Goal: Transaction & Acquisition: Purchase product/service

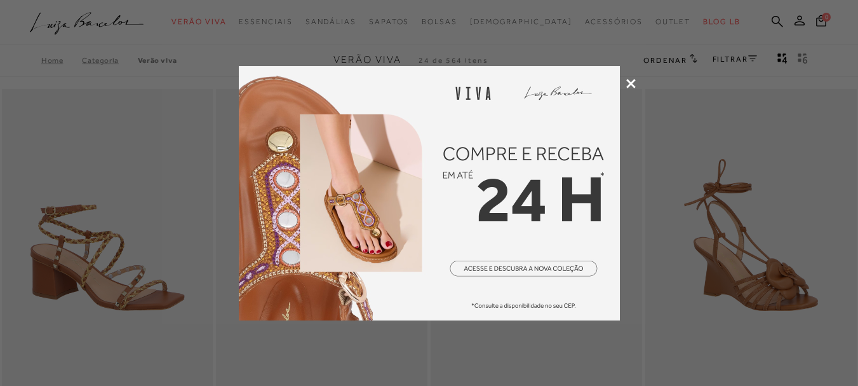
click at [630, 86] on icon at bounding box center [631, 84] width 10 height 10
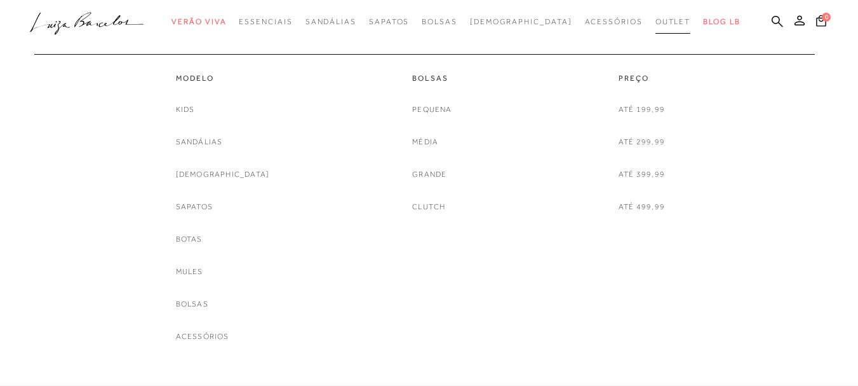
click at [656, 15] on link "Outlet" at bounding box center [674, 22] width 36 height 24
click at [203, 243] on link "Botas" at bounding box center [189, 238] width 27 height 13
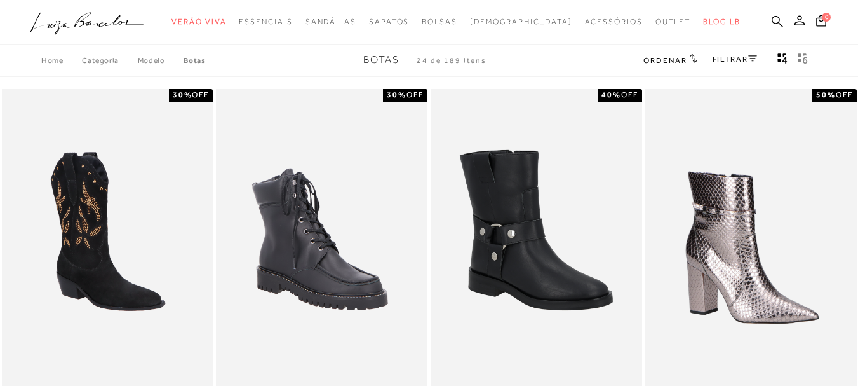
click at [746, 58] on link "FILTRAR" at bounding box center [735, 59] width 44 height 9
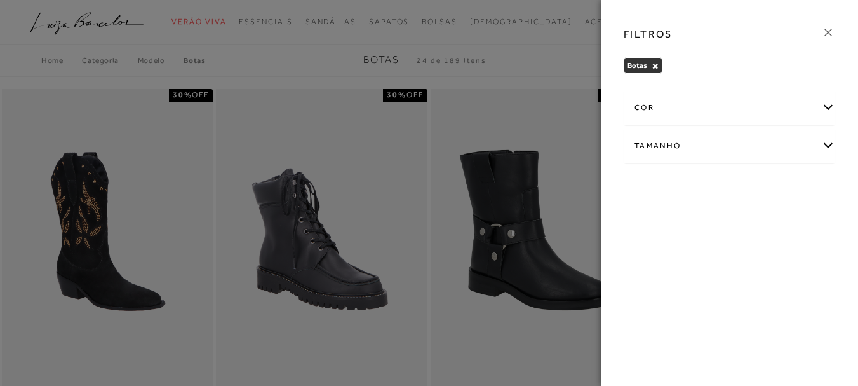
drag, startPoint x: 678, startPoint y: 144, endPoint x: 680, endPoint y: 138, distance: 6.5
click at [679, 144] on div "Tamanho" at bounding box center [729, 146] width 210 height 34
click at [683, 179] on label "34" at bounding box center [684, 186] width 29 height 27
click at [680, 182] on input "34" at bounding box center [674, 188] width 13 height 13
checkbox input "true"
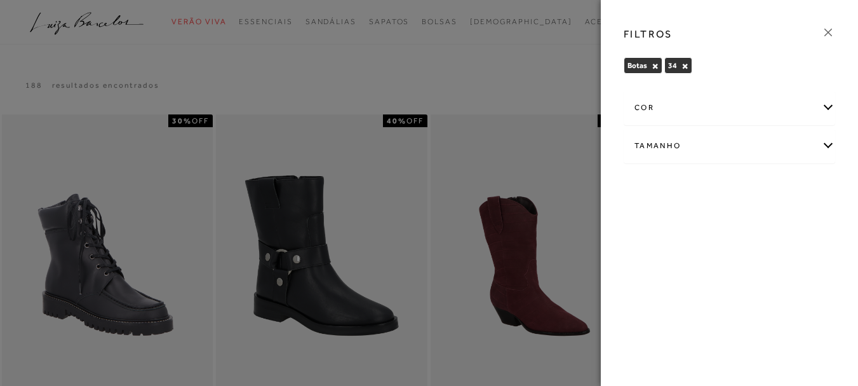
click at [830, 32] on icon at bounding box center [828, 32] width 14 height 14
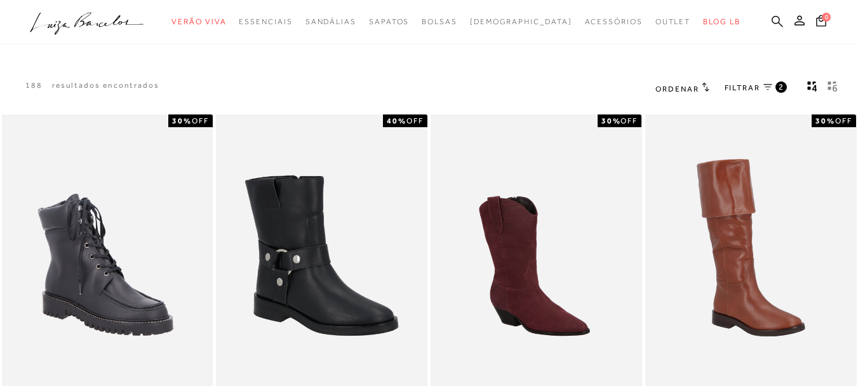
click at [772, 17] on icon at bounding box center [777, 20] width 11 height 11
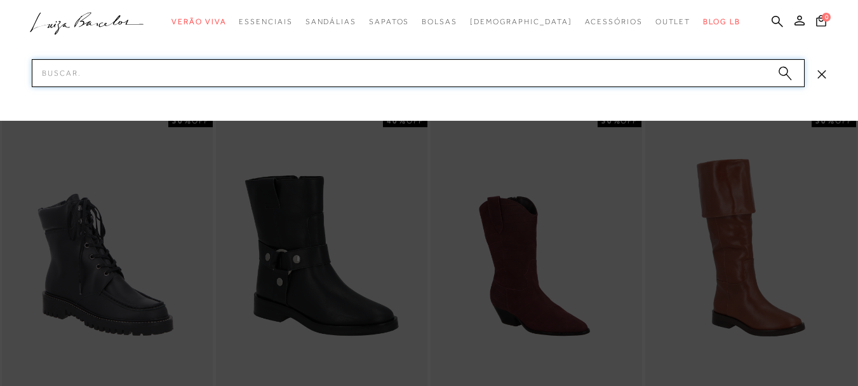
click at [392, 71] on input "Pesquisar" at bounding box center [418, 73] width 773 height 28
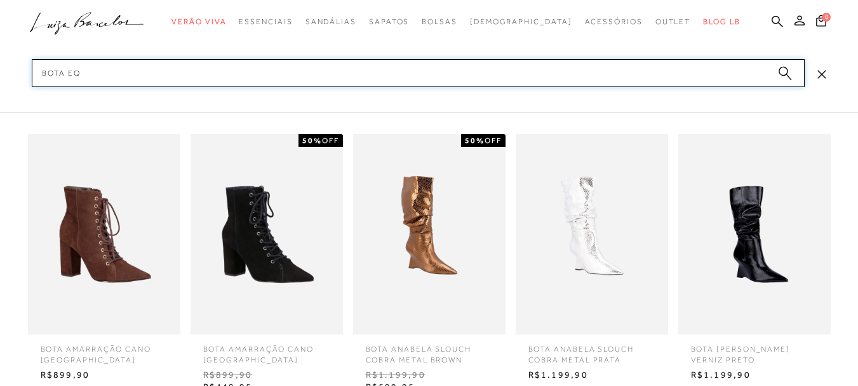
type input "bota equ"
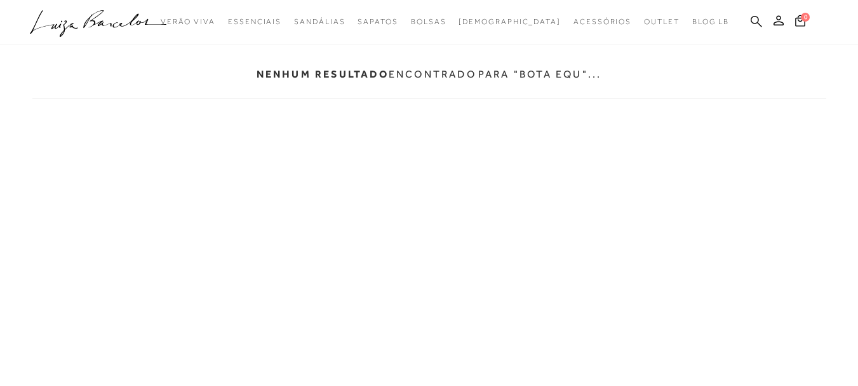
click at [759, 21] on icon at bounding box center [756, 21] width 11 height 12
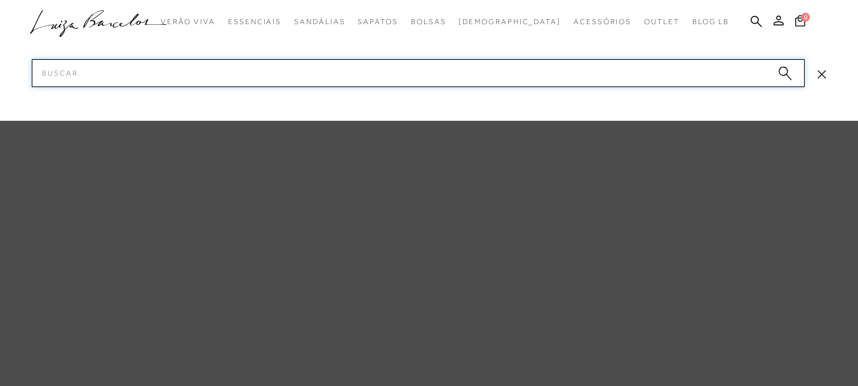
click at [268, 77] on input "Pesquisar" at bounding box center [418, 73] width 773 height 28
click at [217, 64] on input "bota e" at bounding box center [418, 73] width 773 height 28
click at [217, 67] on input "bota e" at bounding box center [418, 73] width 773 height 28
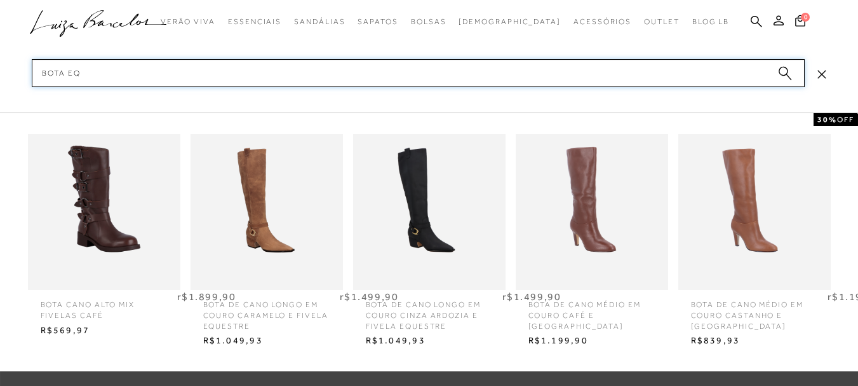
scroll to position [262, 0]
type input "bota eq"
click at [258, 229] on img at bounding box center [267, 212] width 152 height 200
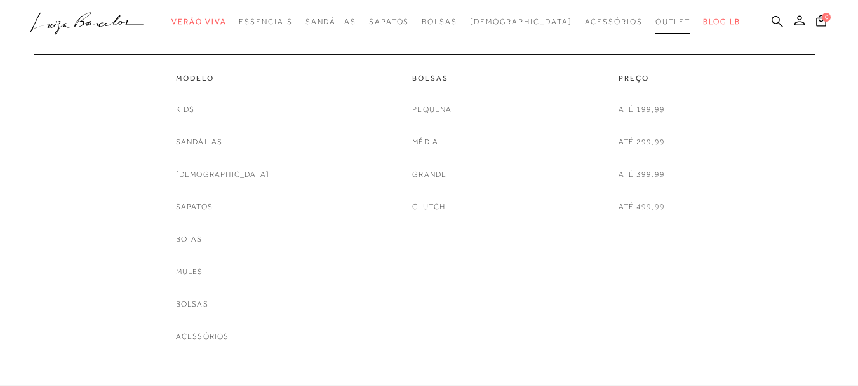
click at [656, 19] on span "Outlet" at bounding box center [674, 21] width 36 height 9
click at [214, 142] on link "Sandálias" at bounding box center [199, 141] width 47 height 13
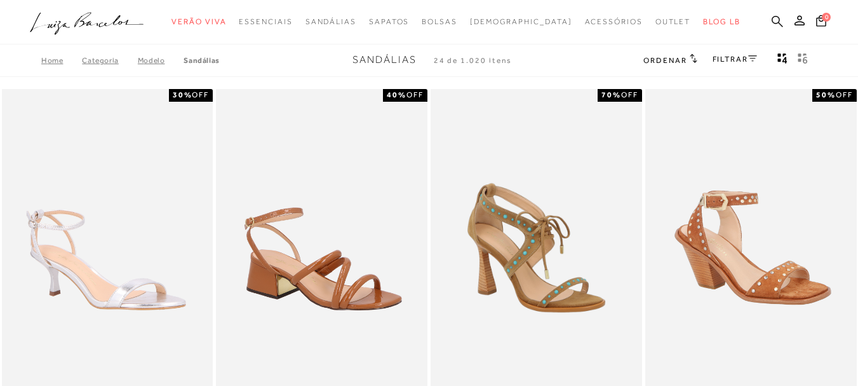
click at [772, 22] on icon at bounding box center [777, 20] width 11 height 11
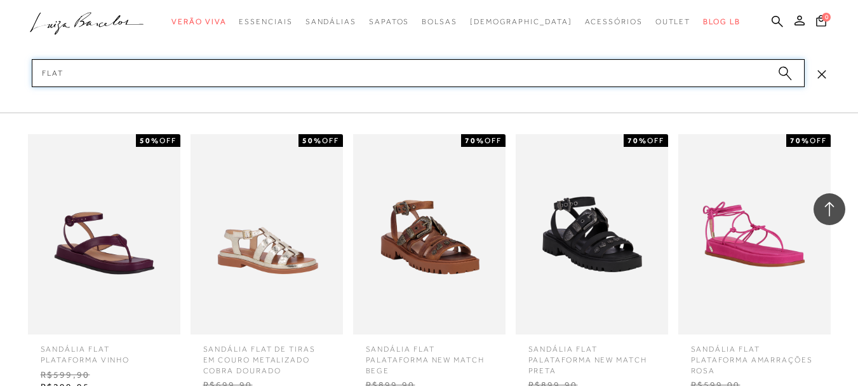
scroll to position [2846, 0]
click at [151, 72] on input "flat" at bounding box center [418, 73] width 773 height 28
type input "f"
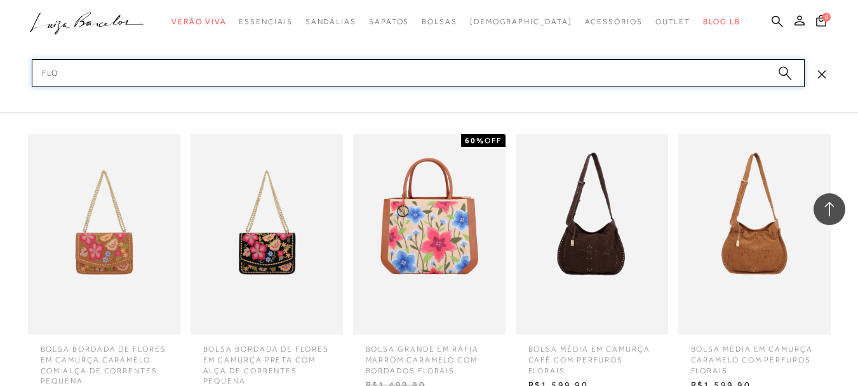
click at [163, 76] on input "flo" at bounding box center [418, 73] width 773 height 28
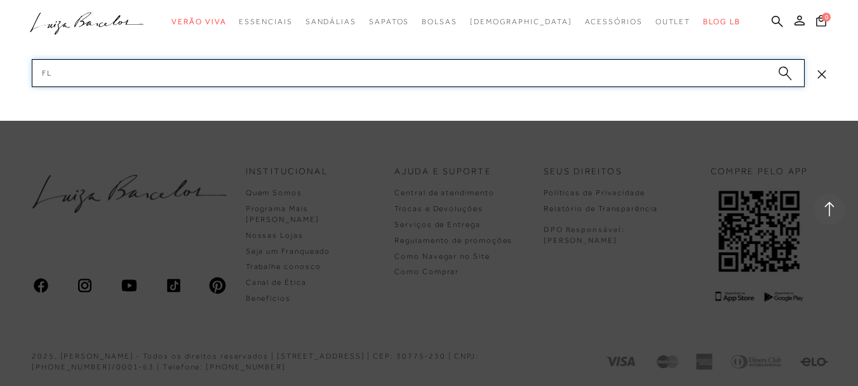
type input "f"
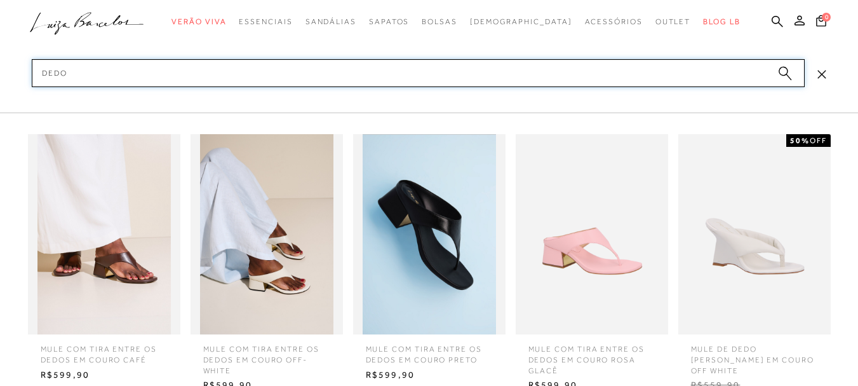
scroll to position [729, 0]
type input "dedo"
click at [416, 264] on img at bounding box center [429, 234] width 152 height 200
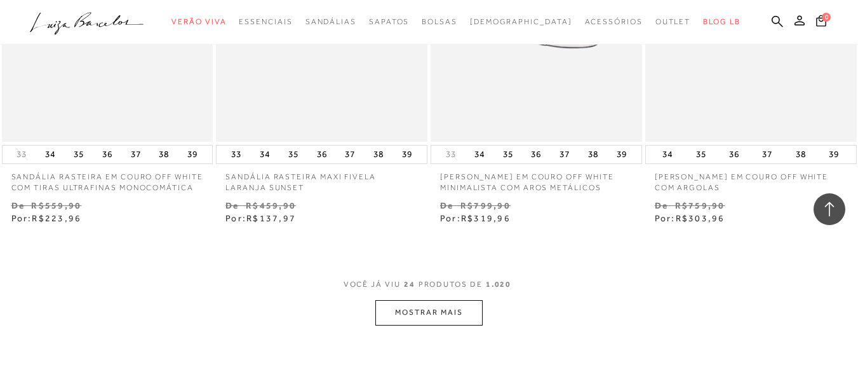
scroll to position [2477, 0]
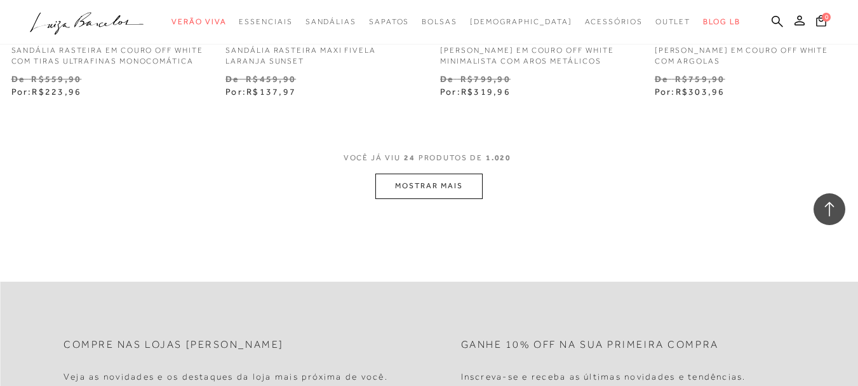
click at [465, 179] on button "MOSTRAR MAIS" at bounding box center [428, 185] width 107 height 25
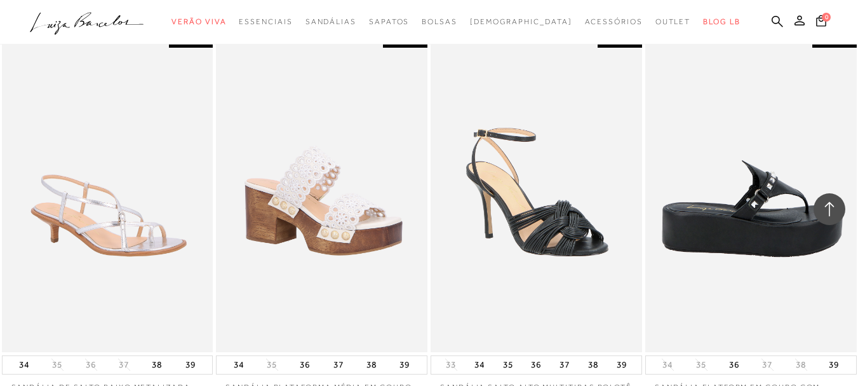
scroll to position [3811, 0]
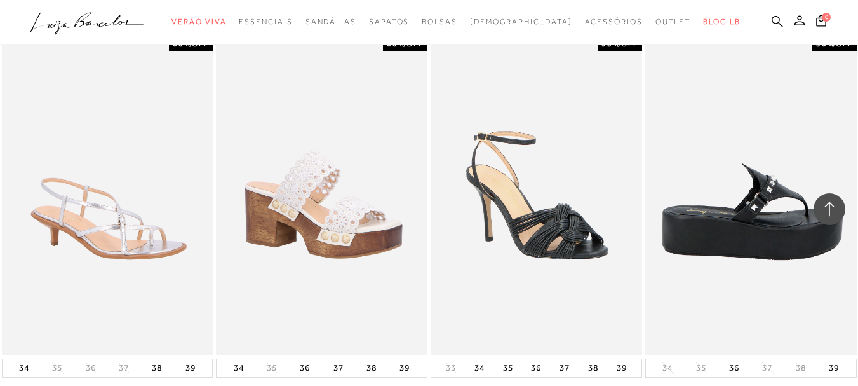
click at [777, 201] on img at bounding box center [752, 196] width 210 height 317
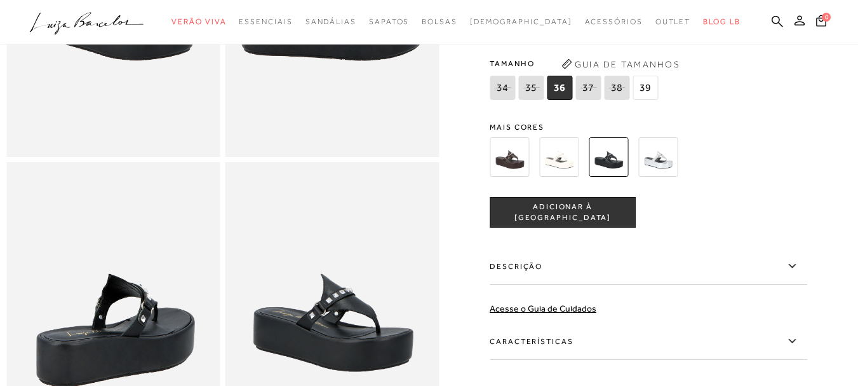
click at [670, 177] on img at bounding box center [657, 156] width 39 height 39
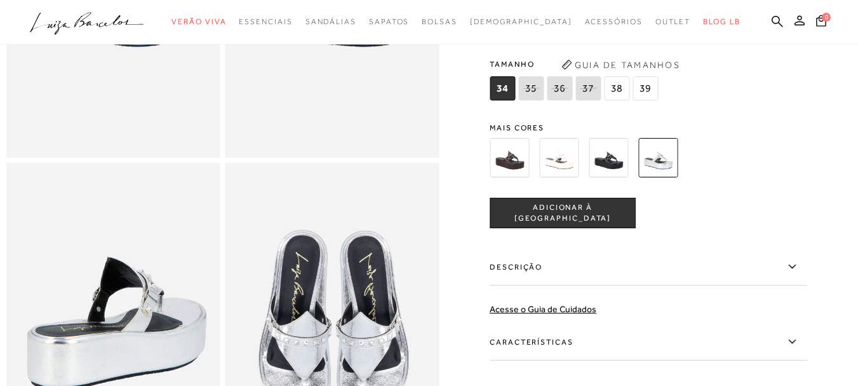
scroll to position [127, 0]
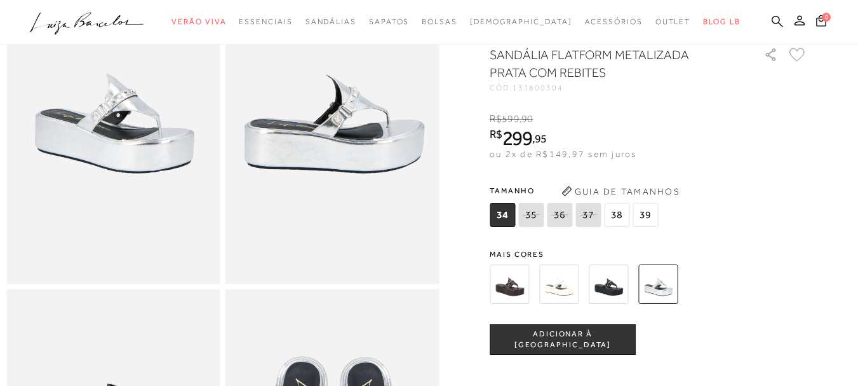
click at [772, 17] on icon at bounding box center [777, 20] width 11 height 11
click at [772, 19] on icon at bounding box center [777, 20] width 11 height 11
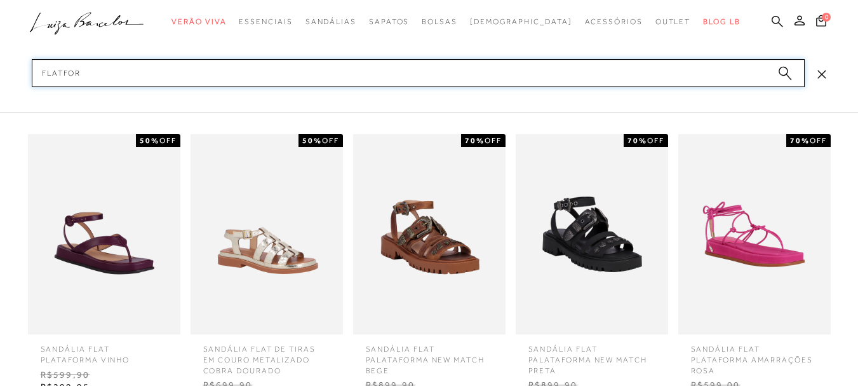
type input "flatform"
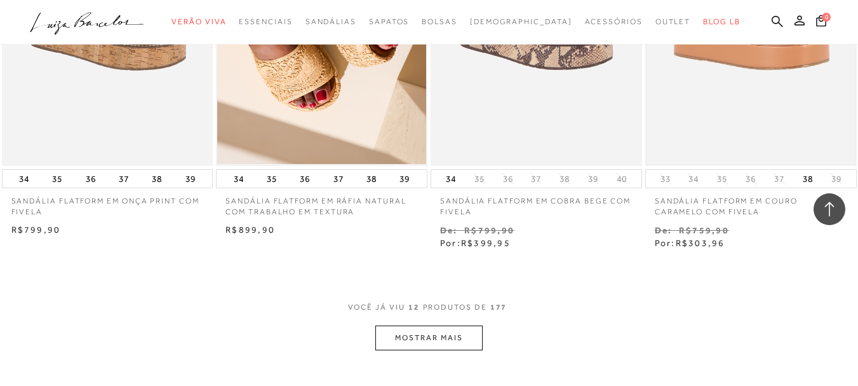
scroll to position [1080, 0]
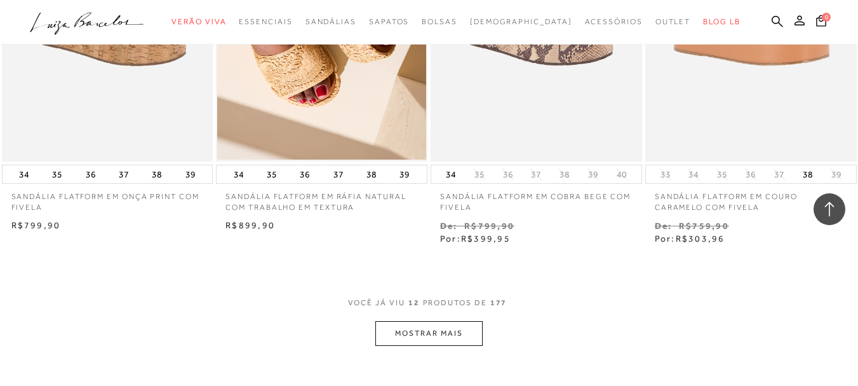
click at [446, 332] on button "MOSTRAR MAIS" at bounding box center [428, 333] width 107 height 25
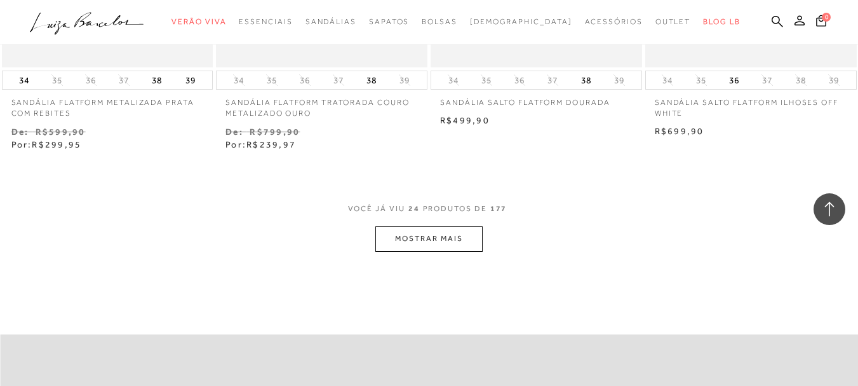
scroll to position [2414, 0]
click at [441, 241] on button "MOSTRAR MAIS" at bounding box center [428, 238] width 107 height 25
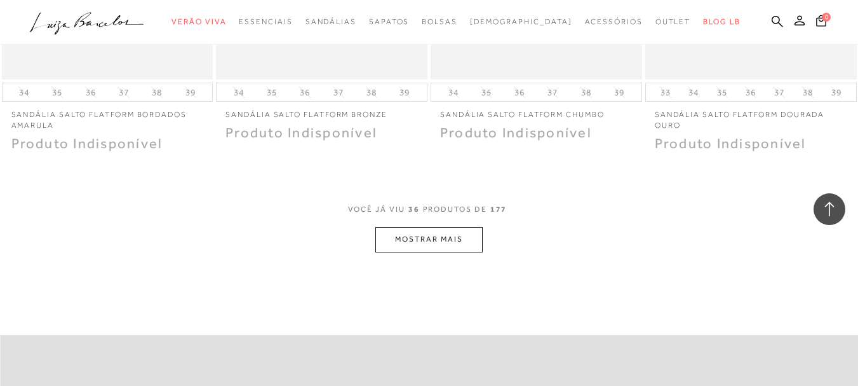
scroll to position [3621, 0]
click at [455, 237] on button "MOSTRAR MAIS" at bounding box center [428, 236] width 107 height 25
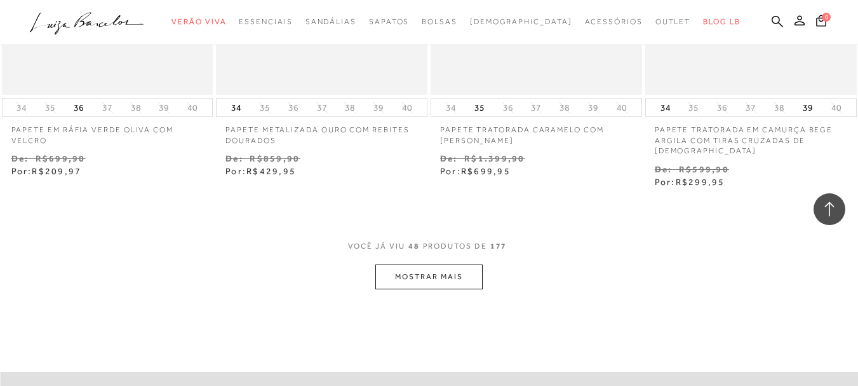
scroll to position [4828, 0]
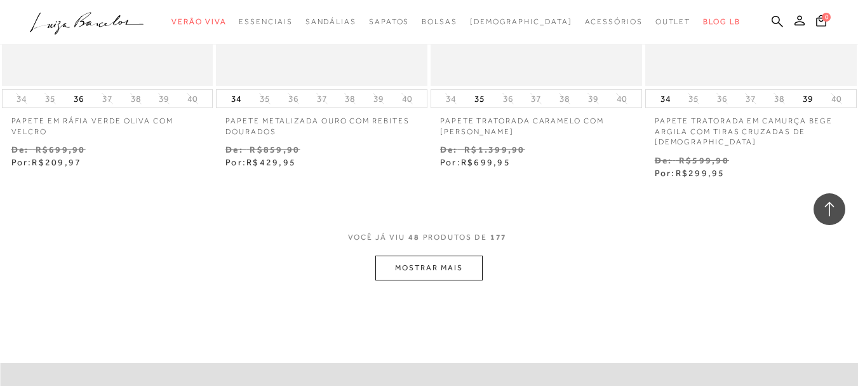
click at [457, 265] on button "MOSTRAR MAIS" at bounding box center [428, 267] width 107 height 25
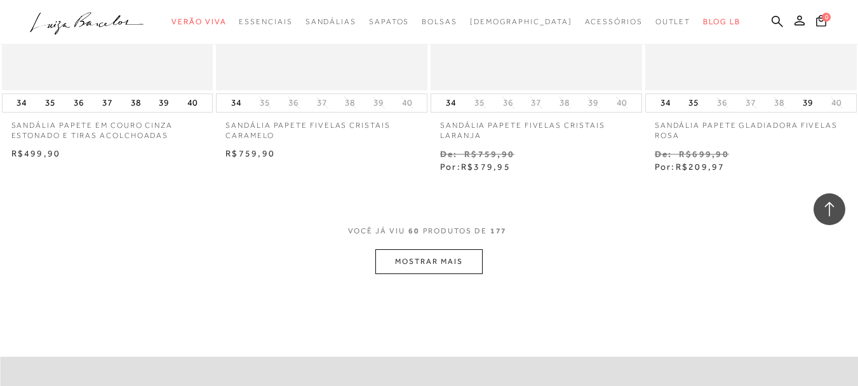
scroll to position [6098, 0]
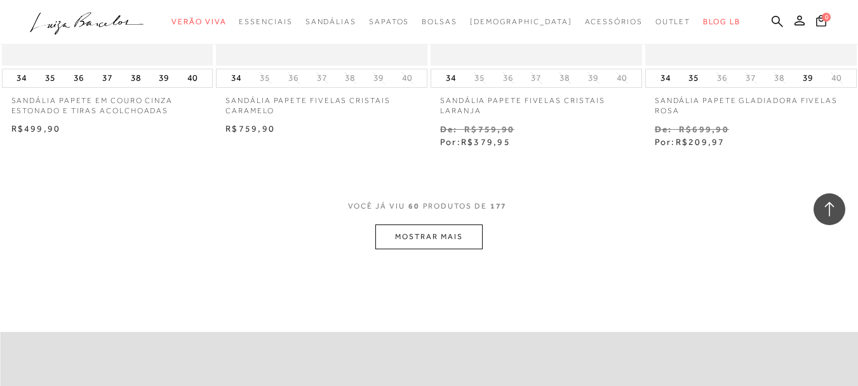
click at [432, 236] on button "MOSTRAR MAIS" at bounding box center [428, 236] width 107 height 25
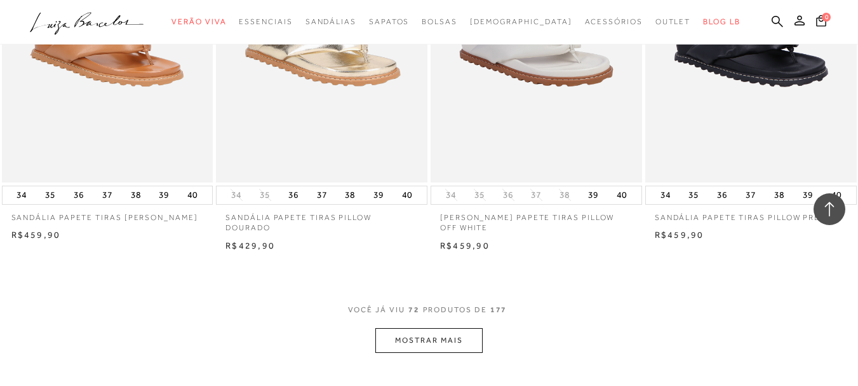
scroll to position [7369, 0]
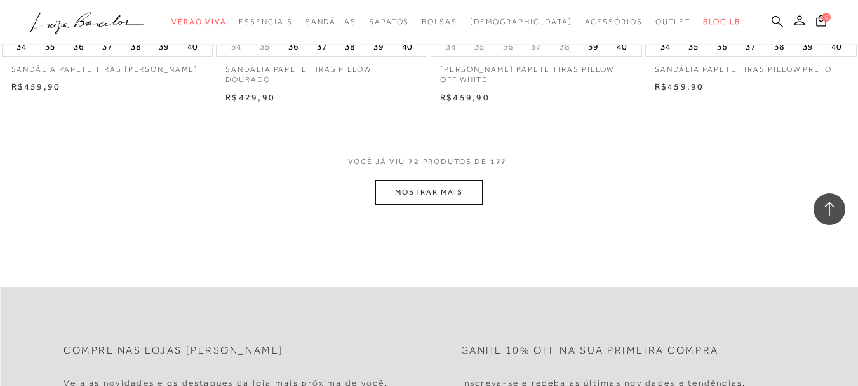
click at [419, 187] on button "MOSTRAR MAIS" at bounding box center [428, 192] width 107 height 25
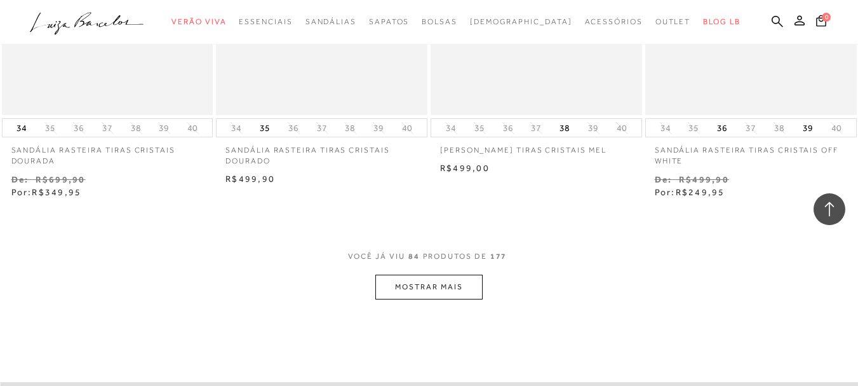
scroll to position [8512, 0]
click at [462, 290] on button "MOSTRAR MAIS" at bounding box center [428, 288] width 107 height 25
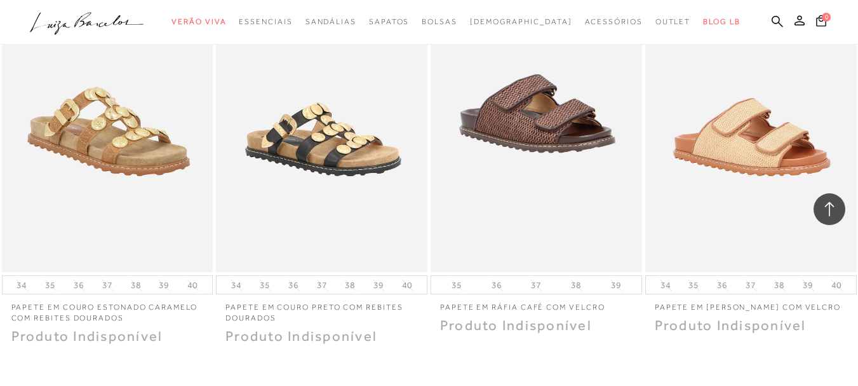
scroll to position [9656, 0]
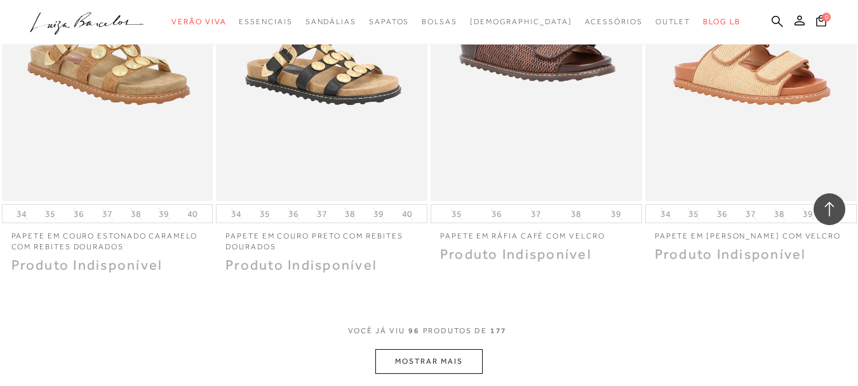
click at [448, 353] on button "MOSTRAR MAIS" at bounding box center [428, 361] width 107 height 25
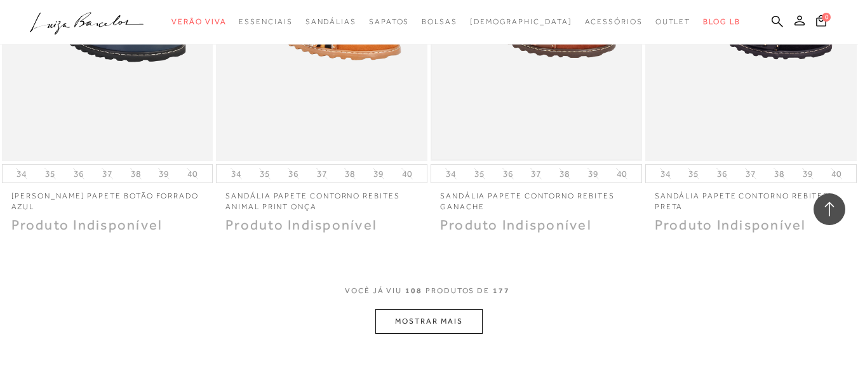
scroll to position [10736, 0]
